Goal: Information Seeking & Learning: Understand process/instructions

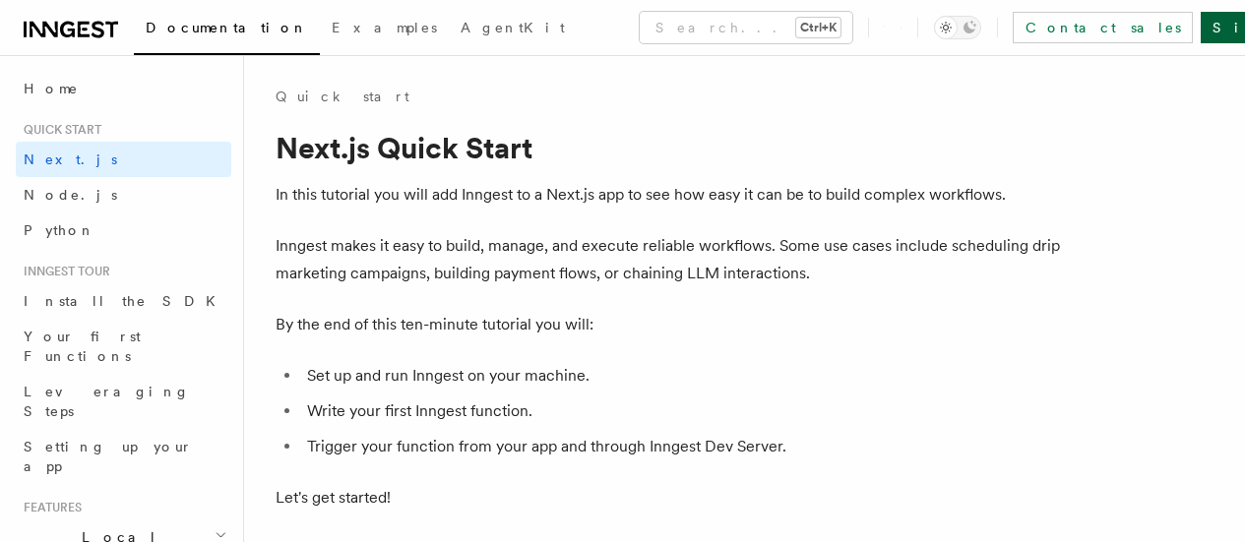
drag, startPoint x: 0, startPoint y: 0, endPoint x: 1195, endPoint y: 36, distance: 1195.1
click at [1200, 36] on link "Sign Up" at bounding box center [1265, 27] width 130 height 31
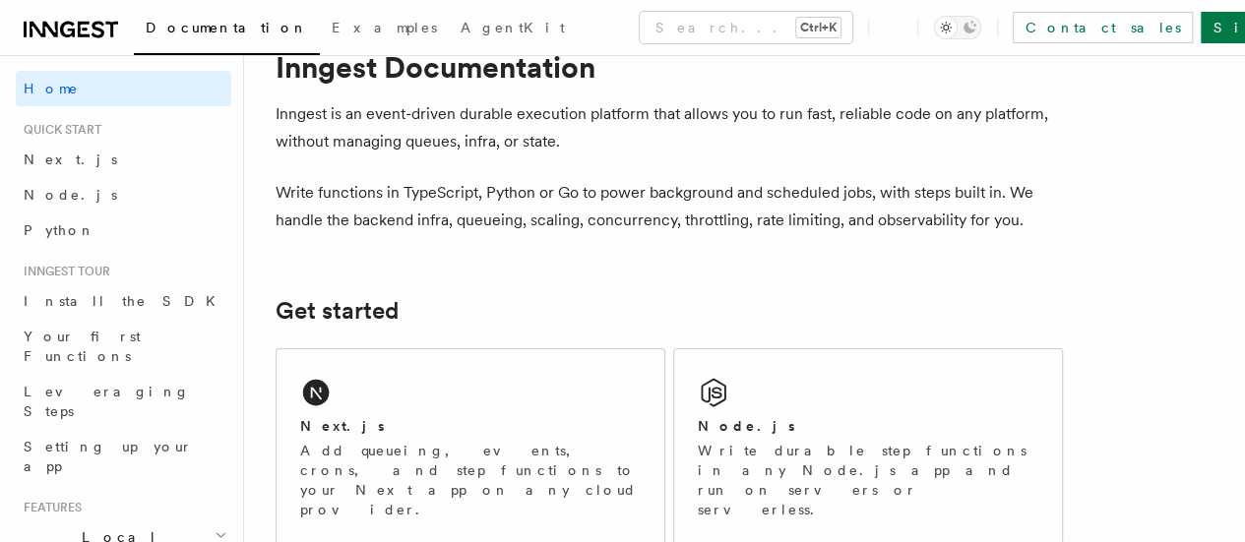
scroll to position [295, 0]
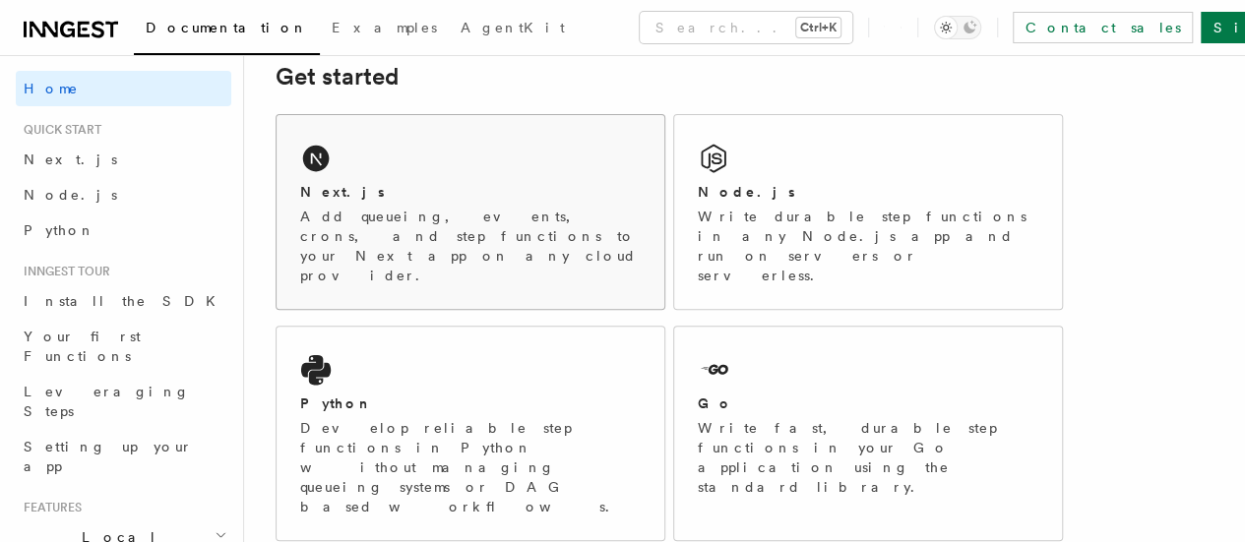
click at [459, 236] on p "Add queueing, events, crons, and step functions to your Next app on any cloud p…" at bounding box center [470, 246] width 340 height 79
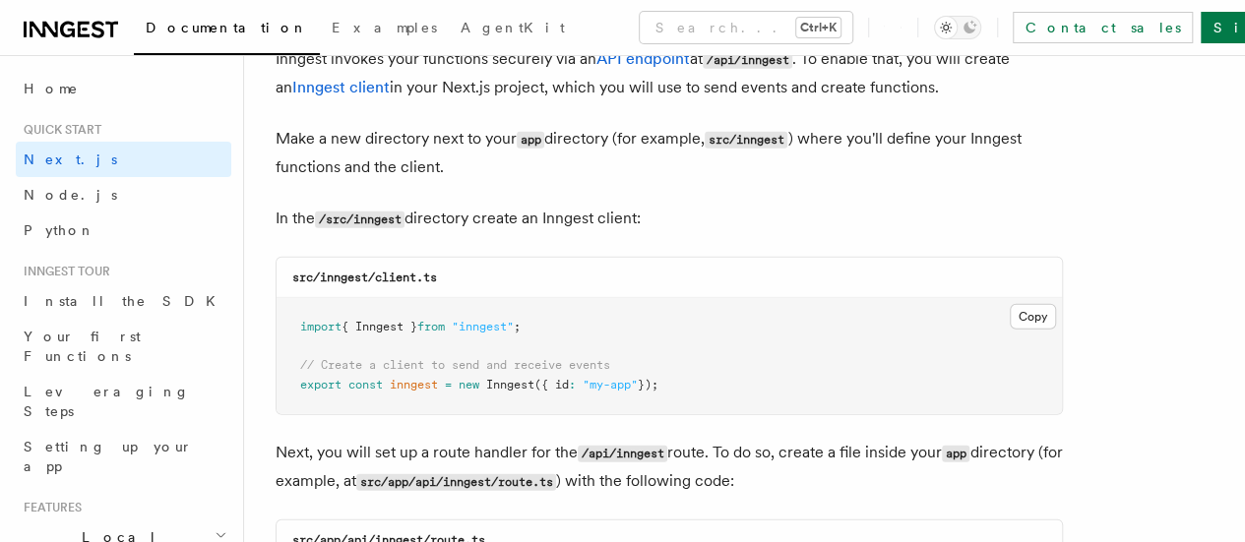
scroll to position [2460, 0]
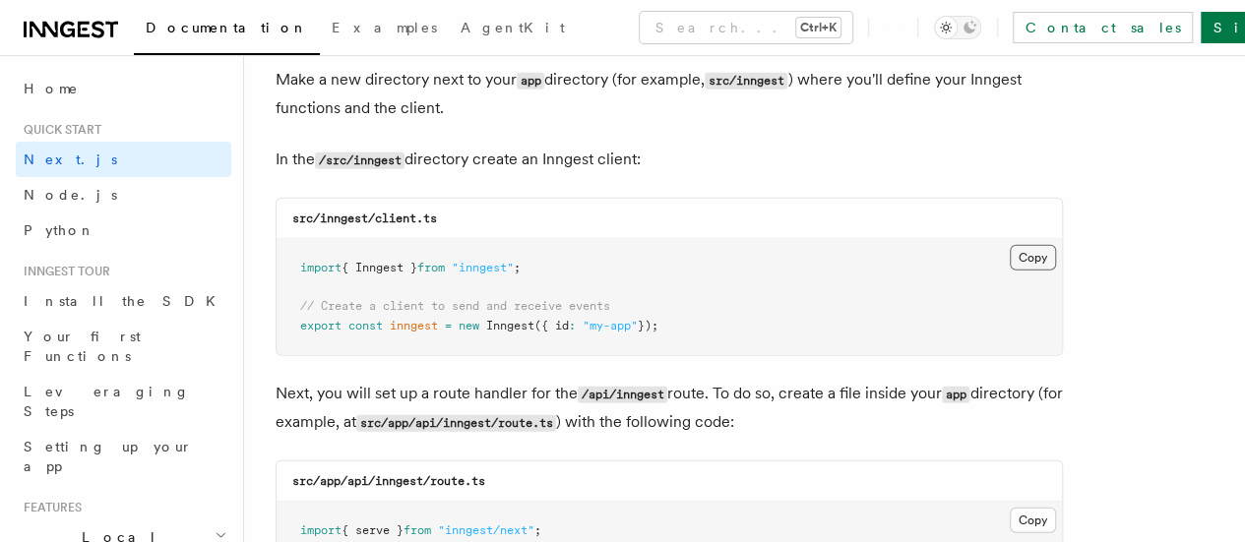
click at [1010, 245] on button "Copy Copied" at bounding box center [1033, 258] width 46 height 26
